Goal: Task Accomplishment & Management: Manage account settings

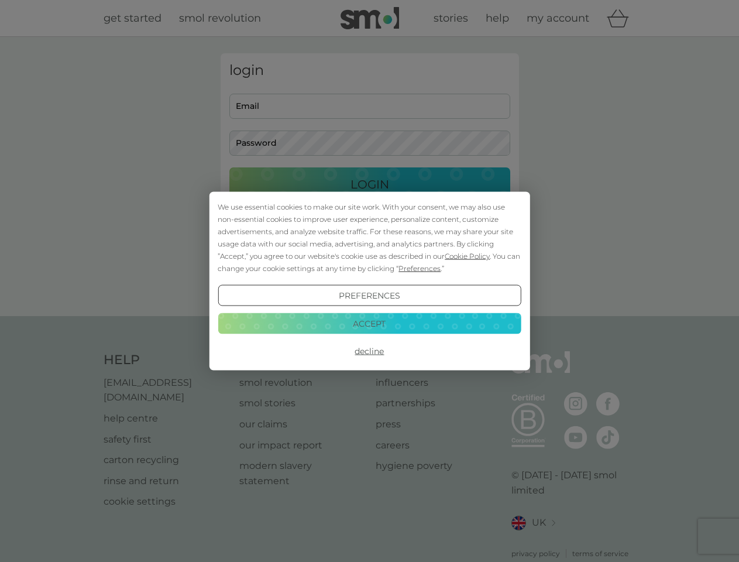
click at [468, 256] on span "Cookie Policy" at bounding box center [467, 256] width 45 height 9
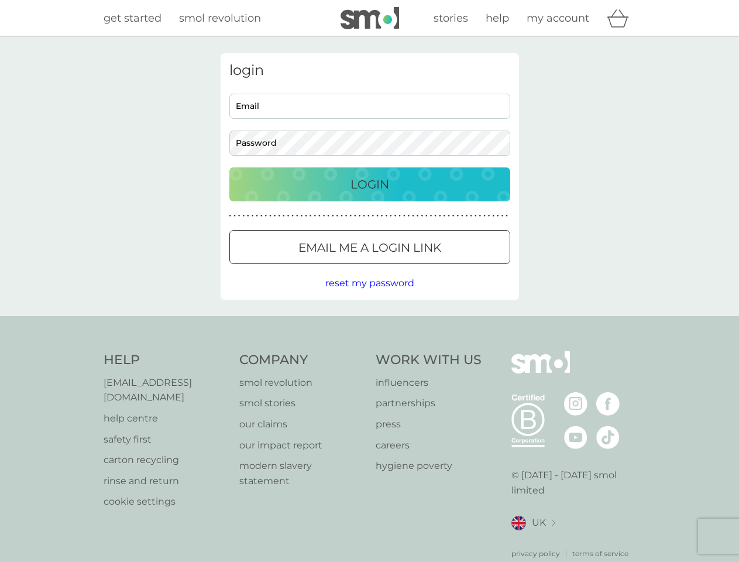
click at [419, 268] on div "login Email Password Login ● ● ● ● ● ● ● ● ● ● ● ● ● ● ● ● ● ● ● ● ● ● ● ● ● ● …" at bounding box center [370, 176] width 299 height 246
click at [369, 296] on div "login Email Password Login ● ● ● ● ● ● ● ● ● ● ● ● ● ● ● ● ● ● ● ● ● ● ● ● ● ● …" at bounding box center [370, 176] width 299 height 246
click at [369, 351] on div "Help [EMAIL_ADDRESS][DOMAIN_NAME] help centre safety first carton recycling rin…" at bounding box center [370, 455] width 533 height 208
click at [369, 323] on div "Help [EMAIL_ADDRESS][DOMAIN_NAME] help centre safety first carton recycling rin…" at bounding box center [369, 455] width 739 height 278
